Goal: Transaction & Acquisition: Obtain resource

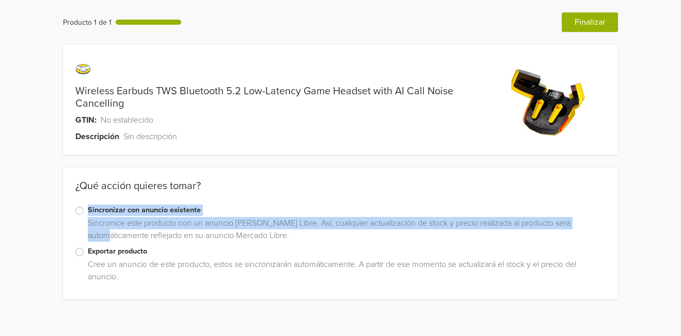
drag, startPoint x: 74, startPoint y: 213, endPoint x: 120, endPoint y: 231, distance: 49.1
click at [120, 231] on div "Sincronizar con anuncio existente Sincronice este producto con un anuncio [PERS…" at bounding box center [340, 225] width 554 height 41
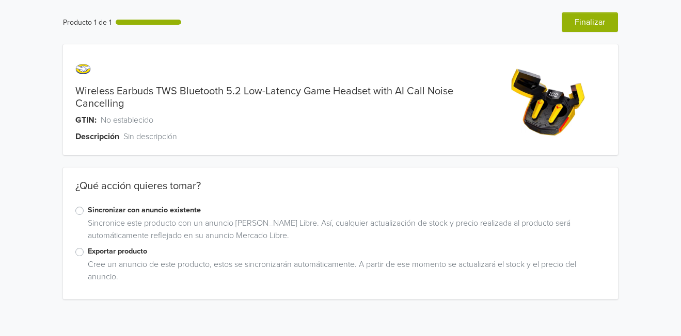
click at [177, 239] on div "Sincronice este producto con un anuncio [PERSON_NAME] Libre. Así, cualquier act…" at bounding box center [344, 231] width 521 height 29
click at [88, 255] on label "Exportar producto" at bounding box center [346, 251] width 517 height 11
click at [0, 0] on input "Exportar producto" at bounding box center [0, 0] width 0 height 0
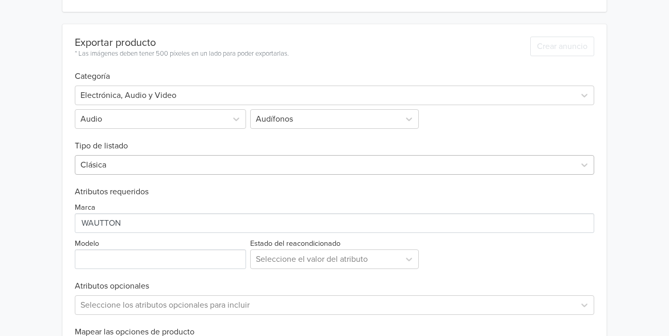
scroll to position [309, 0]
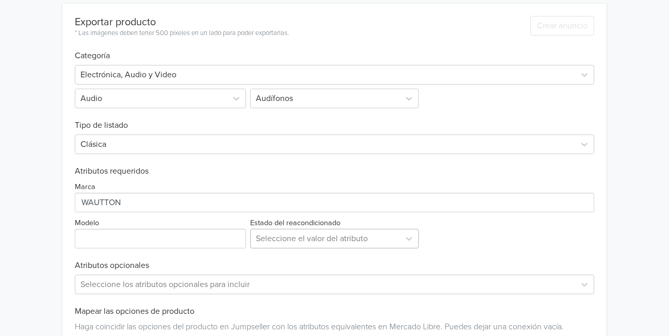
click at [377, 234] on div at bounding box center [325, 239] width 139 height 14
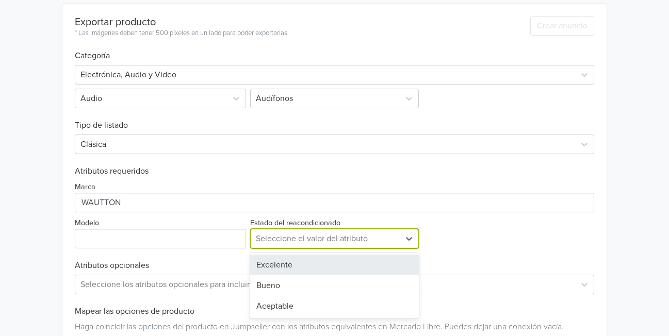
click at [332, 266] on div "Excelente" at bounding box center [334, 265] width 169 height 21
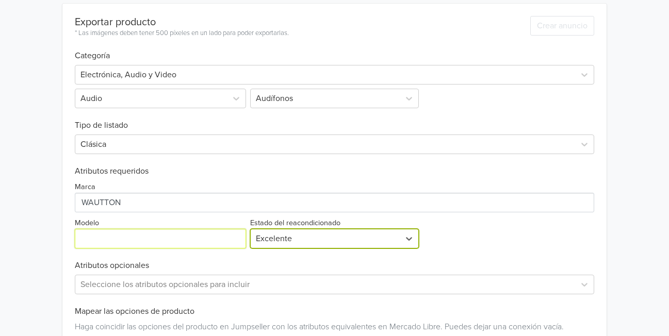
click at [183, 242] on input "Modelo" at bounding box center [160, 239] width 171 height 20
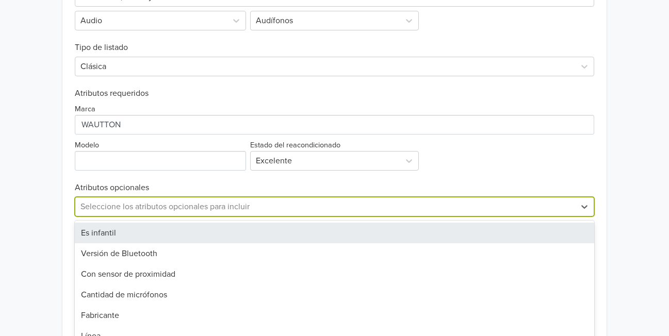
scroll to position [429, 0]
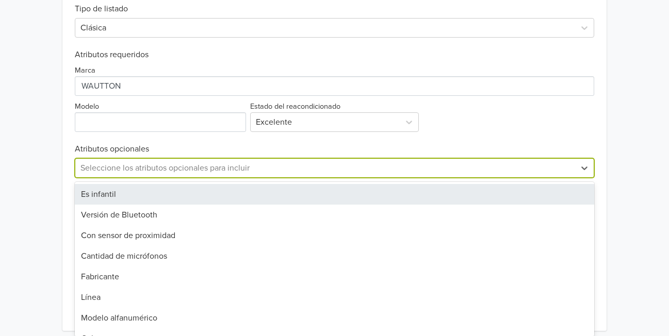
click at [348, 178] on div "58 results available. Use Up and Down to choose options, press Enter to select …" at bounding box center [335, 168] width 520 height 20
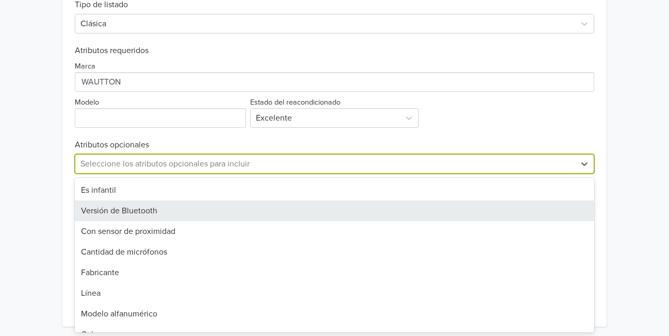
click at [206, 213] on div "Versión de Bluetooth" at bounding box center [335, 211] width 520 height 21
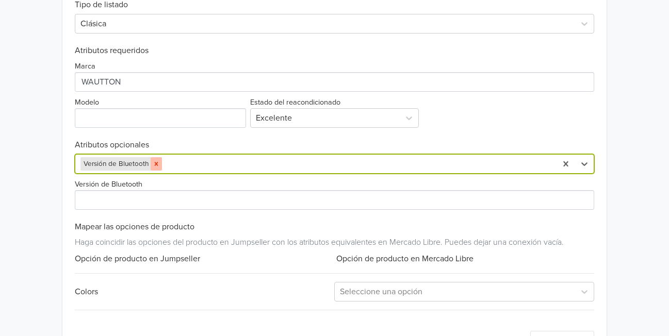
click at [153, 161] on icon "Remove Versión de Bluetooth" at bounding box center [156, 164] width 7 height 7
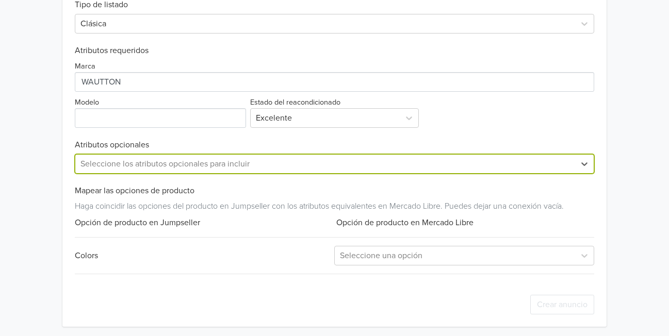
click at [450, 230] on div "Exportar producto * Las imágenes deben tener 500 píxeles en un lado para poder …" at bounding box center [335, 105] width 520 height 444
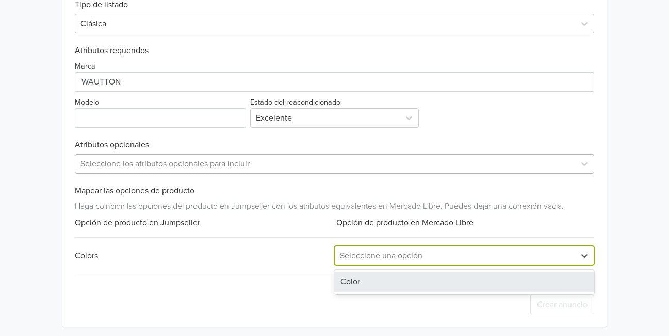
click at [502, 247] on div "Seleccione una opción" at bounding box center [464, 256] width 260 height 20
click at [398, 285] on div "Color" at bounding box center [464, 282] width 260 height 21
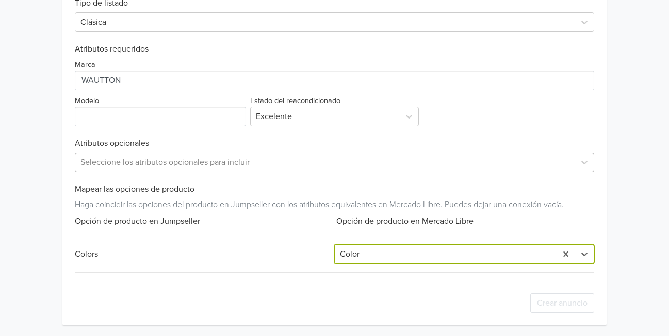
scroll to position [432, 0]
click at [589, 258] on icon at bounding box center [585, 253] width 10 height 10
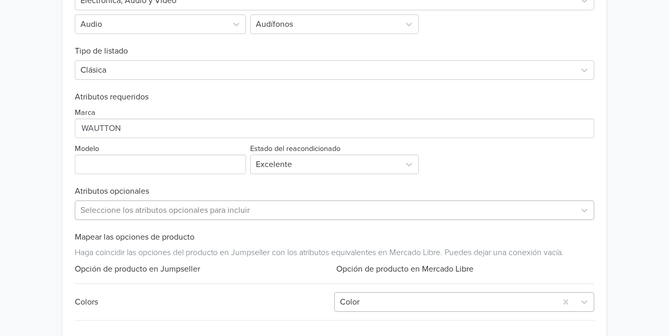
scroll to position [355, 0]
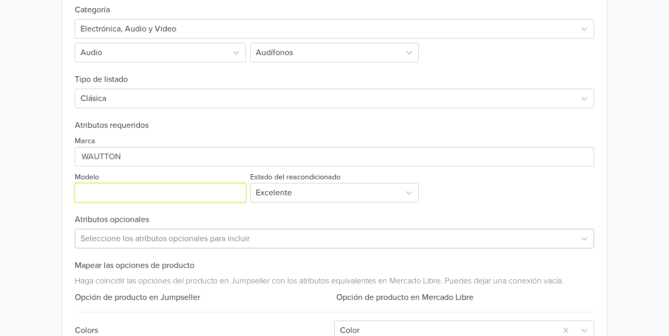
click at [183, 189] on input "Modelo" at bounding box center [160, 193] width 171 height 20
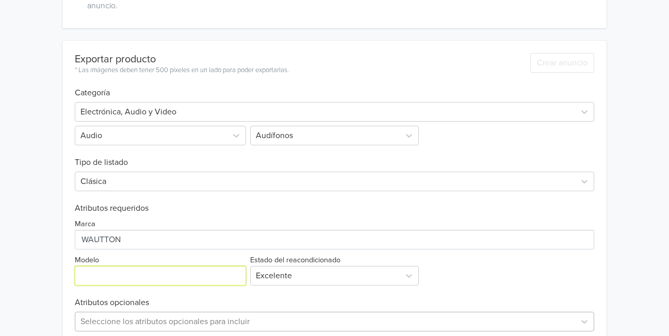
scroll to position [0, 0]
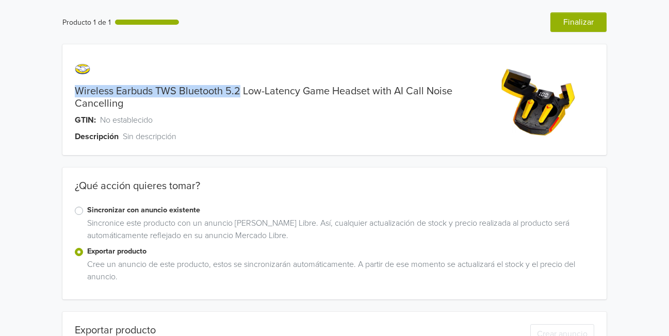
drag, startPoint x: 74, startPoint y: 92, endPoint x: 240, endPoint y: 92, distance: 166.2
click at [240, 92] on div "Wireless Earbuds TWS Bluetooth 5.2 Low-Latency Game Headset with AI Call Noise …" at bounding box center [266, 97] width 409 height 25
copy link "Wireless Earbuds TWS Bluetooth 5.2"
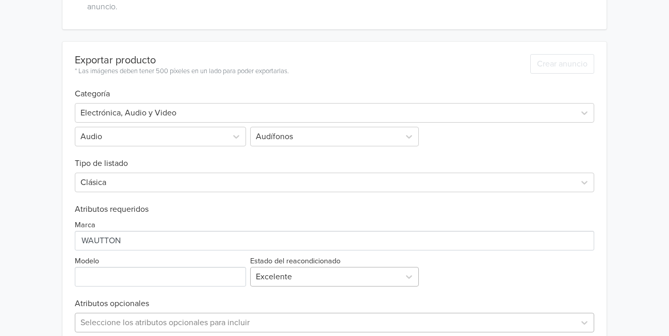
scroll to position [387, 0]
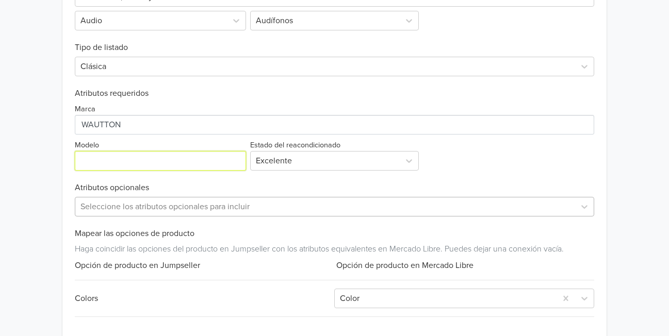
click at [144, 164] on input "Modelo" at bounding box center [160, 161] width 171 height 20
paste input "Wireless Earbuds TWS Bluetooth 5.2"
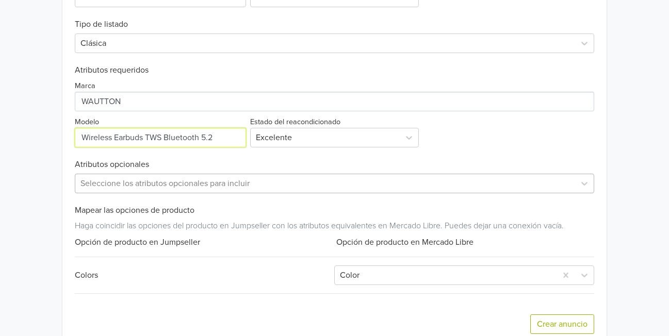
scroll to position [432, 0]
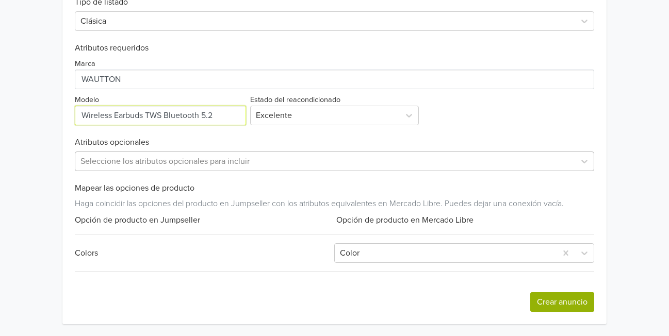
type input "Wireless Earbuds TWS Bluetooth 5.2"
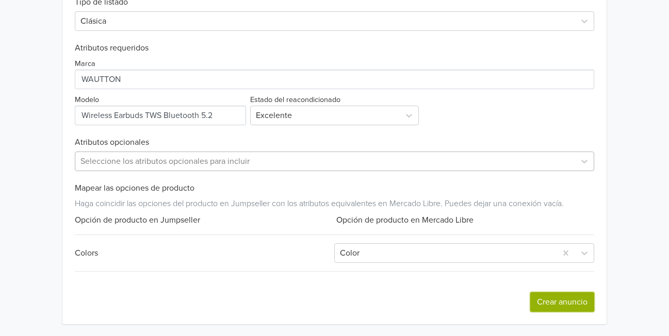
click at [575, 299] on button "Crear anuncio" at bounding box center [563, 303] width 64 height 20
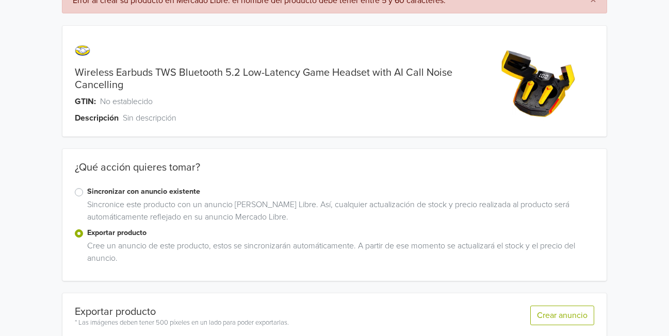
scroll to position [0, 0]
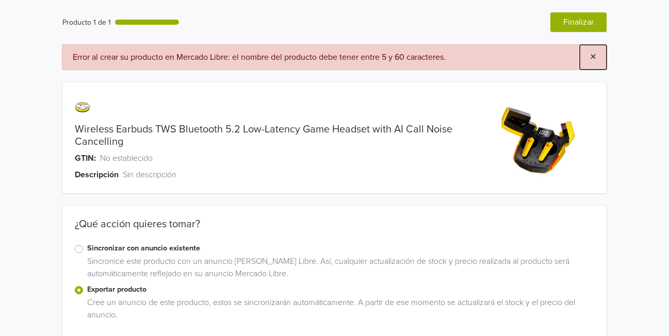
click at [591, 58] on span "×" at bounding box center [593, 57] width 6 height 15
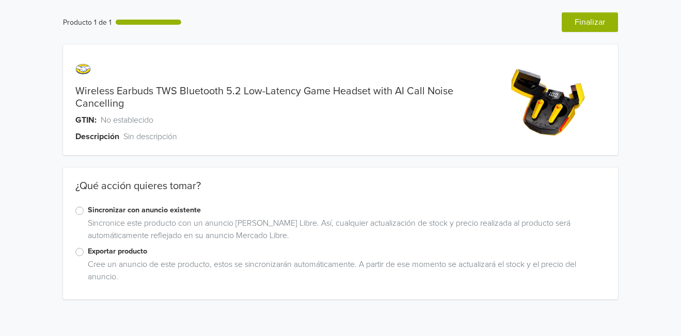
click at [75, 250] on div "Exportar producto Cree un anuncio de este producto, estos se sincronizarán auto…" at bounding box center [340, 266] width 554 height 41
click at [88, 253] on label "Exportar producto" at bounding box center [346, 251] width 517 height 11
click at [0, 0] on input "Exportar producto" at bounding box center [0, 0] width 0 height 0
